Goal: Task Accomplishment & Management: Use online tool/utility

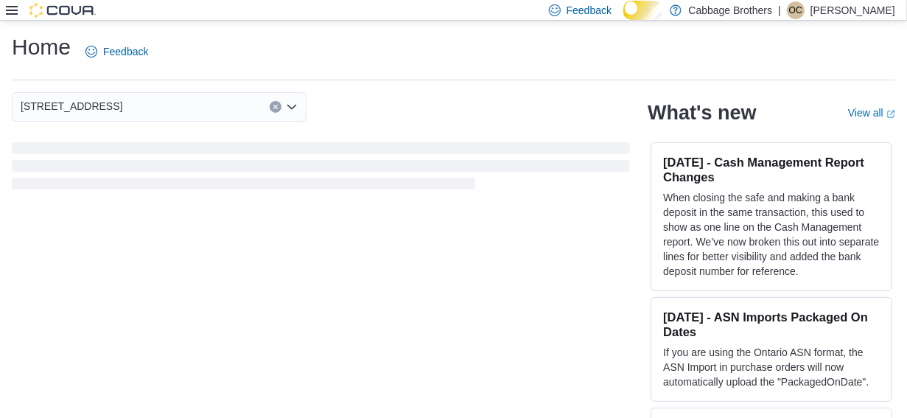
click at [9, 8] on icon at bounding box center [12, 10] width 12 height 12
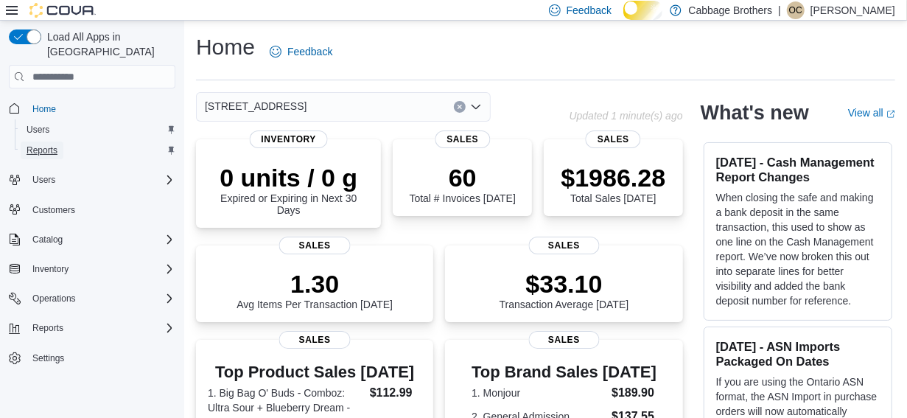
click at [46, 144] on span "Reports" at bounding box center [42, 150] width 31 height 12
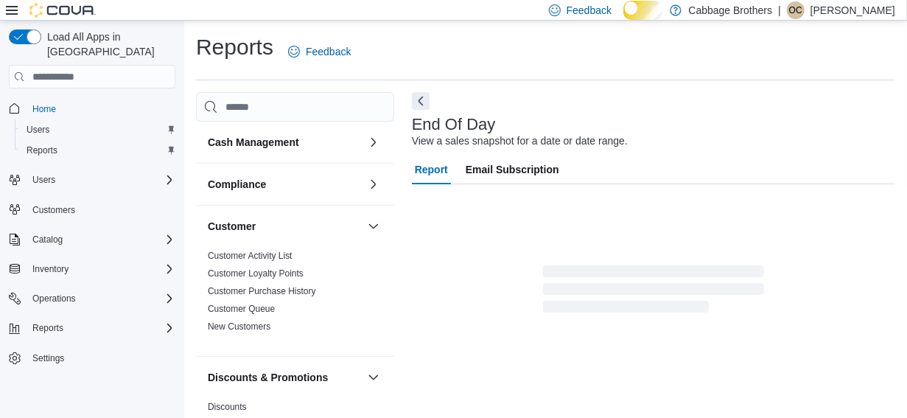
click at [12, 5] on icon at bounding box center [12, 10] width 12 height 12
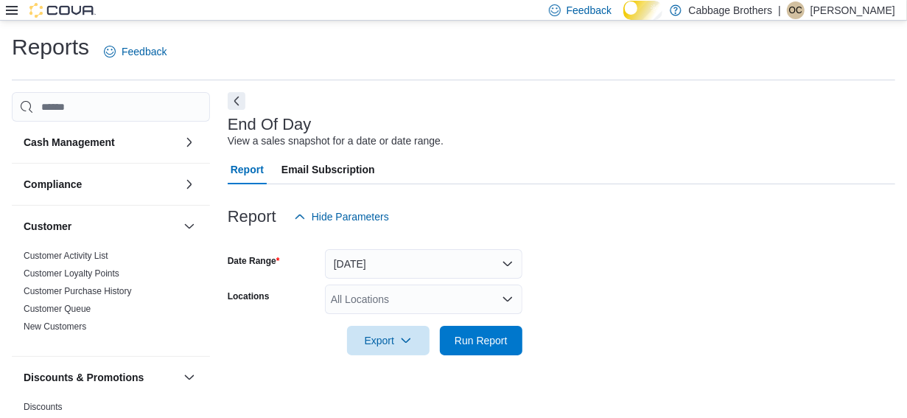
scroll to position [36, 0]
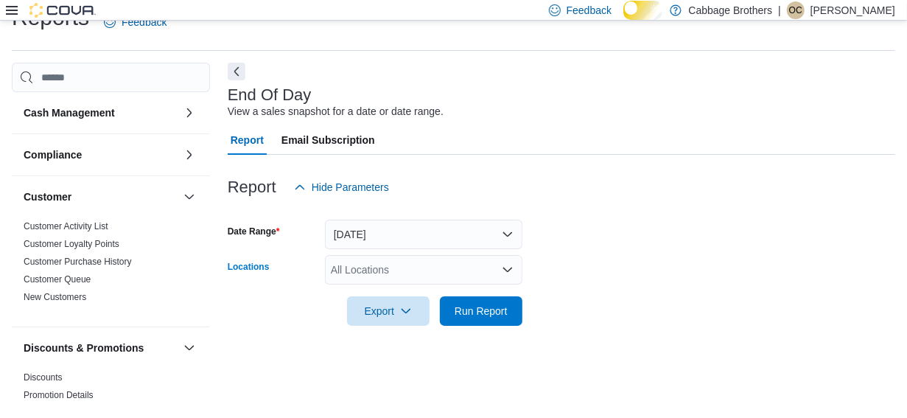
click at [506, 272] on icon "Open list of options" at bounding box center [507, 269] width 9 height 4
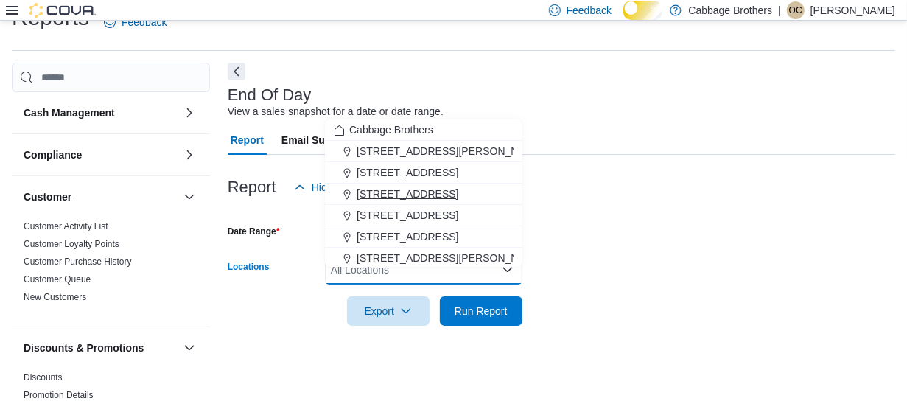
click at [397, 190] on span "483 Hwy #8" at bounding box center [408, 193] width 102 height 15
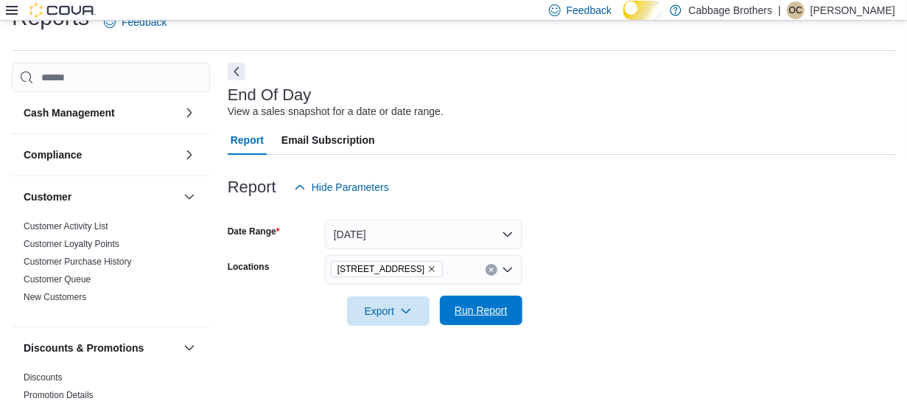
click at [491, 318] on span "Run Report" at bounding box center [481, 310] width 53 height 15
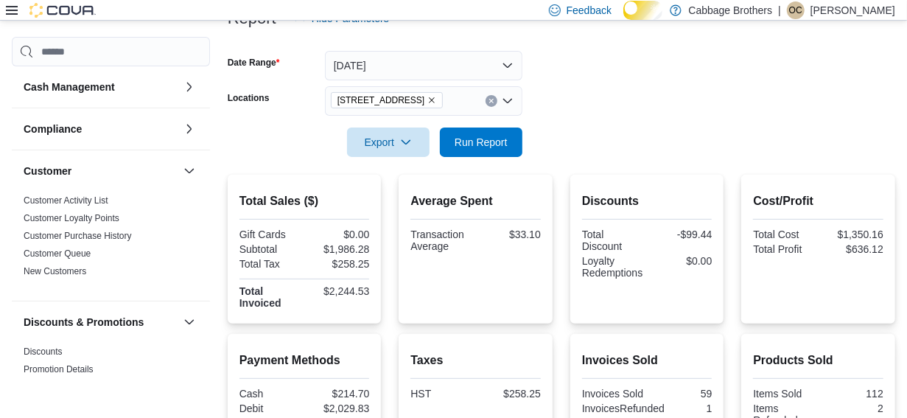
scroll to position [197, 0]
click at [475, 150] on span "Run Report" at bounding box center [481, 142] width 53 height 15
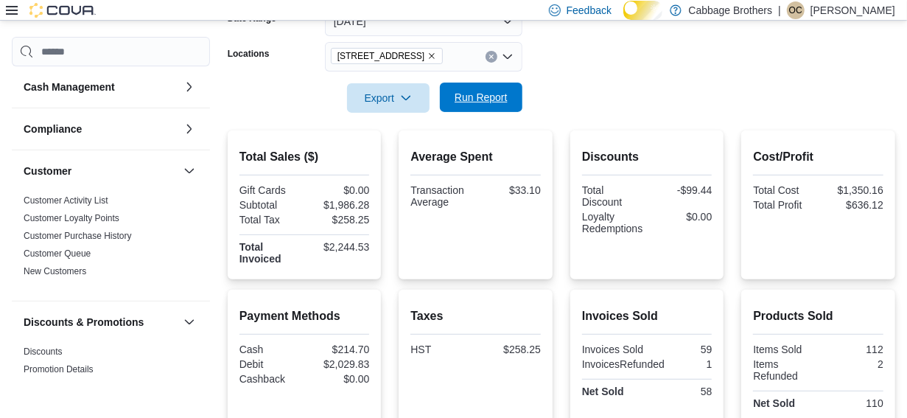
scroll to position [242, 0]
click at [430, 60] on icon "Remove 483 Hwy #8 from selection in this group" at bounding box center [433, 58] width 6 height 6
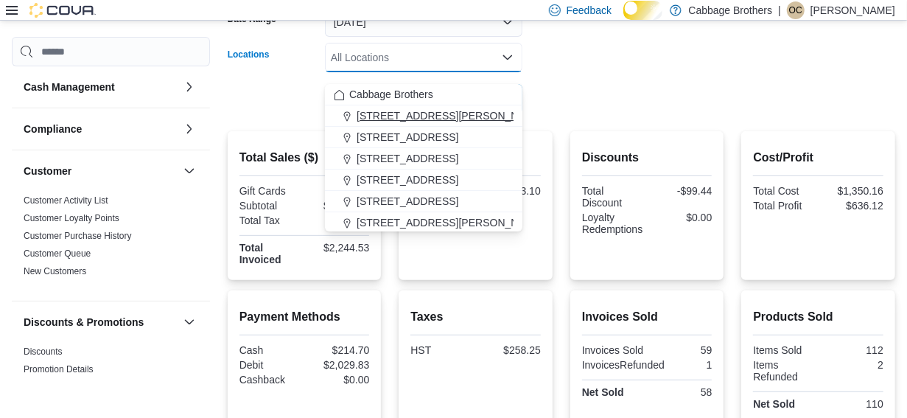
click at [403, 115] on span "192 Locke St S" at bounding box center [450, 115] width 187 height 15
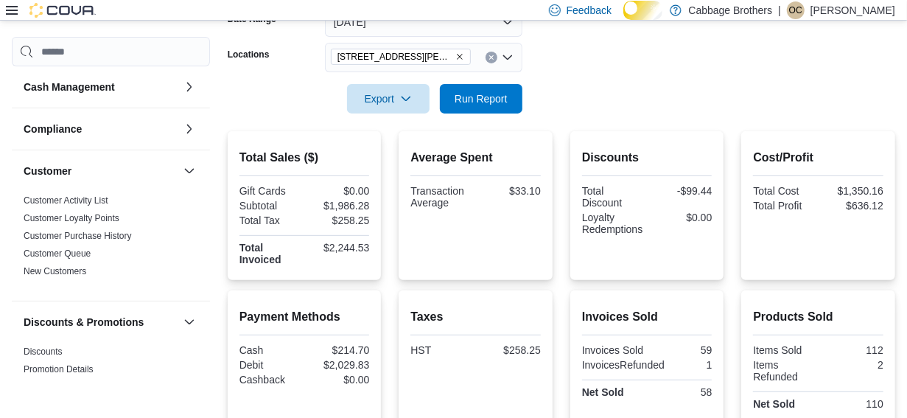
click at [616, 84] on div at bounding box center [561, 78] width 667 height 12
click at [500, 105] on span "Run Report" at bounding box center [481, 98] width 53 height 15
click at [455, 61] on icon "Remove 192 Locke St S from selection in this group" at bounding box center [459, 56] width 9 height 9
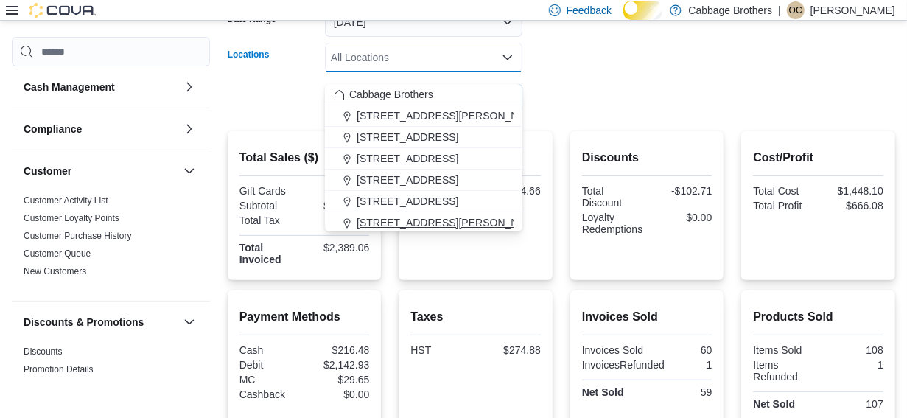
click at [400, 218] on span "830 Upper James Street" at bounding box center [450, 222] width 187 height 15
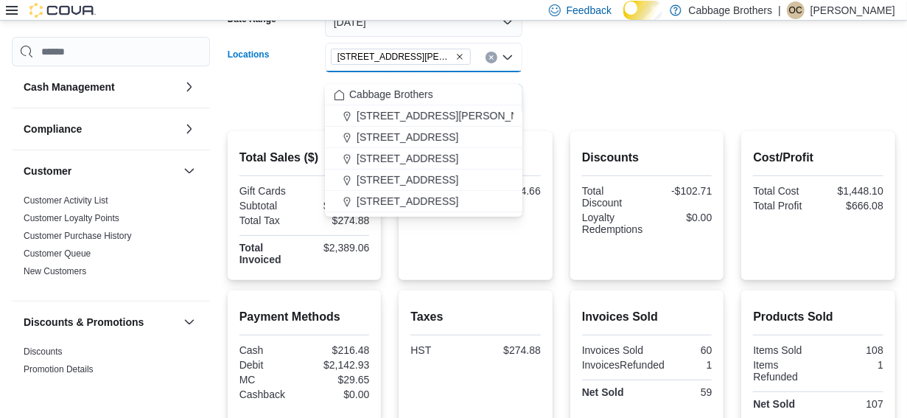
click at [593, 84] on div at bounding box center [561, 78] width 667 height 12
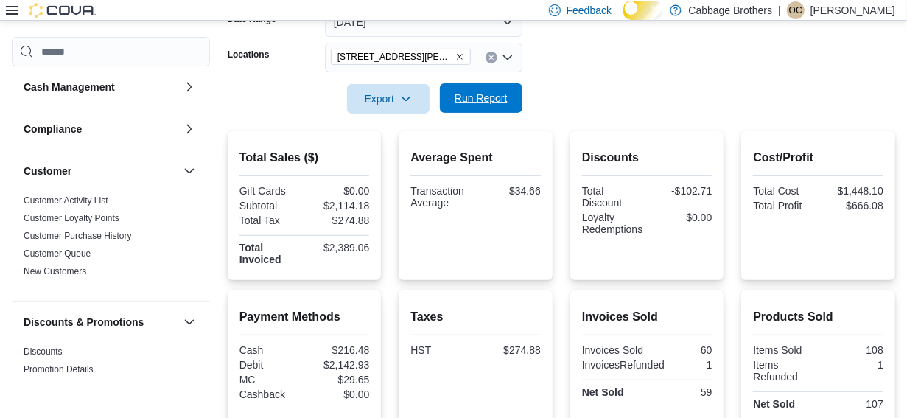
click at [493, 105] on span "Run Report" at bounding box center [481, 98] width 53 height 15
click at [459, 61] on icon "Remove 830 Upper James Street from selection in this group" at bounding box center [459, 56] width 9 height 9
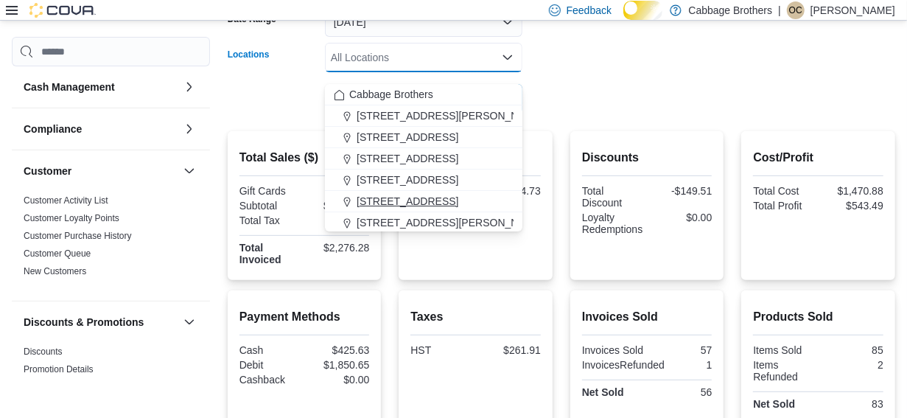
click at [413, 206] on span "57 Cootes Drive" at bounding box center [408, 201] width 102 height 15
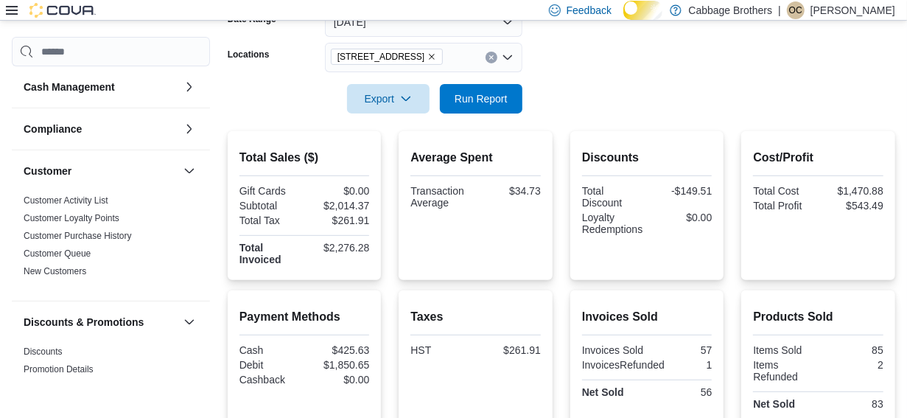
click at [610, 84] on div at bounding box center [561, 78] width 667 height 12
click at [501, 105] on span "Run Report" at bounding box center [481, 98] width 53 height 15
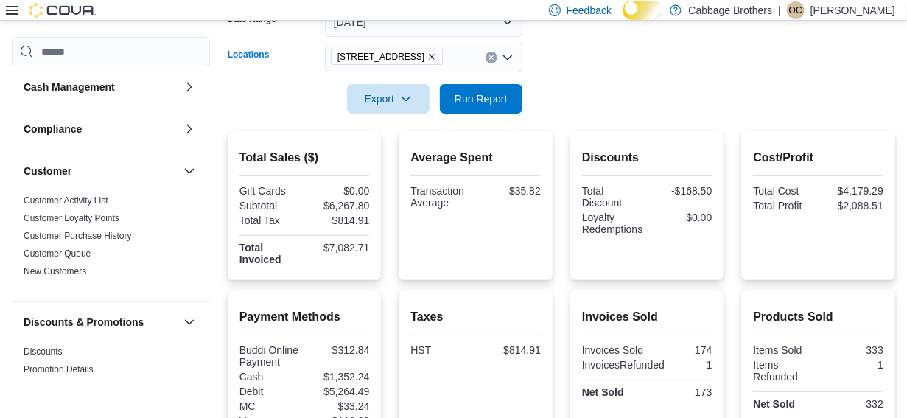
click at [427, 61] on icon "Remove 57 Cootes Drive from selection in this group" at bounding box center [431, 56] width 9 height 9
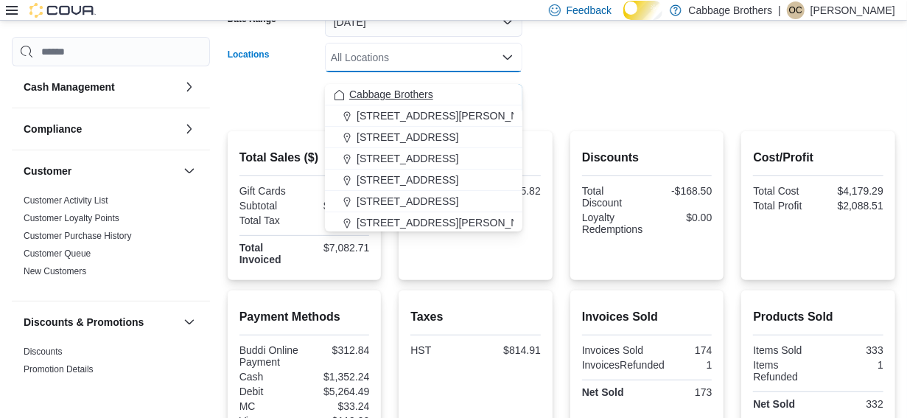
click at [416, 93] on span "Cabbage Brothers" at bounding box center [391, 94] width 84 height 15
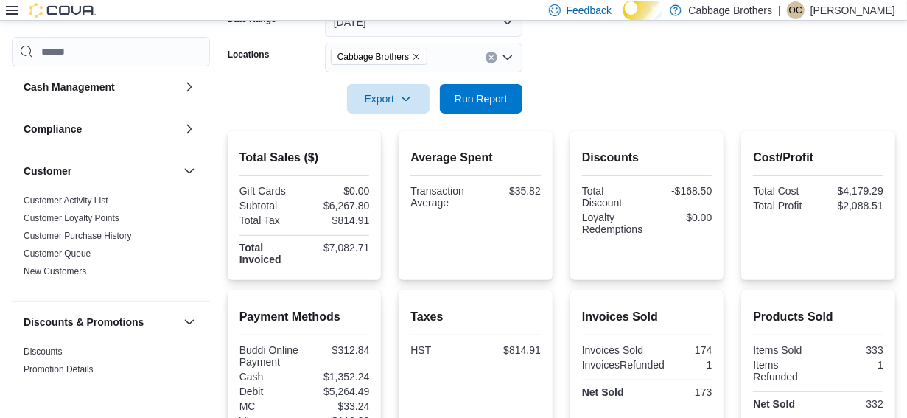
click at [561, 84] on div at bounding box center [561, 78] width 667 height 12
click at [488, 104] on span "Run Report" at bounding box center [481, 98] width 53 height 15
click at [421, 61] on icon "Remove Cabbage Brothers from selection in this group" at bounding box center [416, 56] width 9 height 9
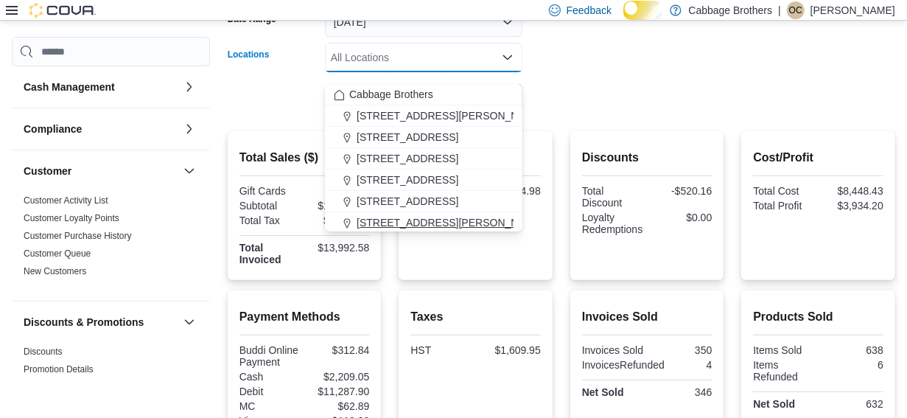
click at [397, 220] on span "830 Upper James Street" at bounding box center [450, 222] width 187 height 15
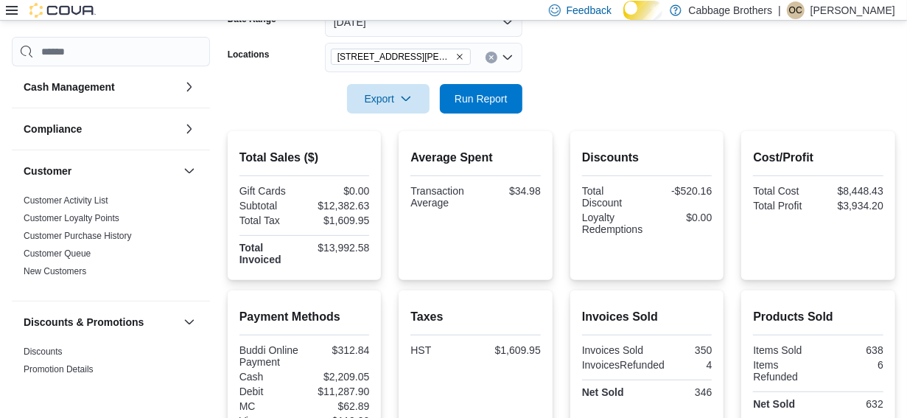
click at [609, 84] on div at bounding box center [561, 78] width 667 height 12
click at [486, 105] on span "Run Report" at bounding box center [481, 98] width 53 height 15
